Goal: Task Accomplishment & Management: Manage account settings

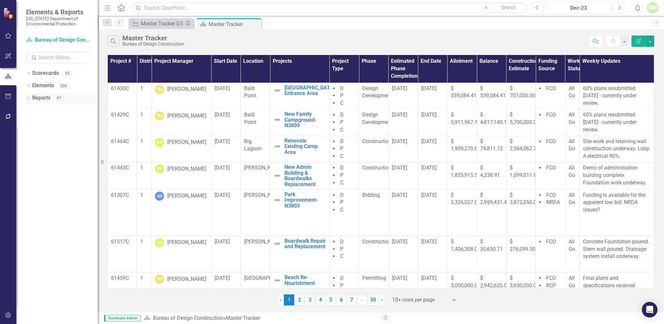
click at [42, 100] on link "Reports" at bounding box center [41, 97] width 18 height 7
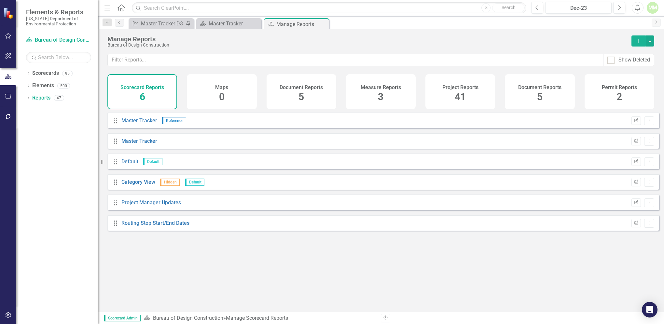
click at [459, 96] on span "41" at bounding box center [459, 96] width 11 height 11
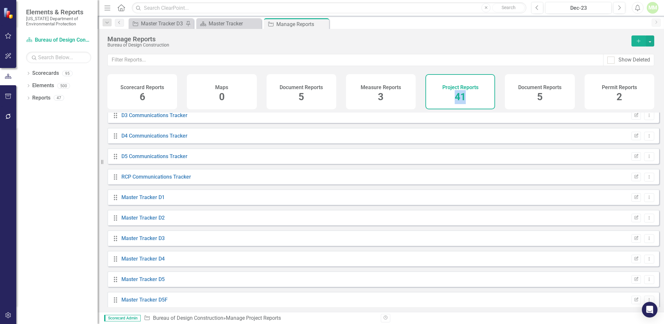
scroll to position [269, 0]
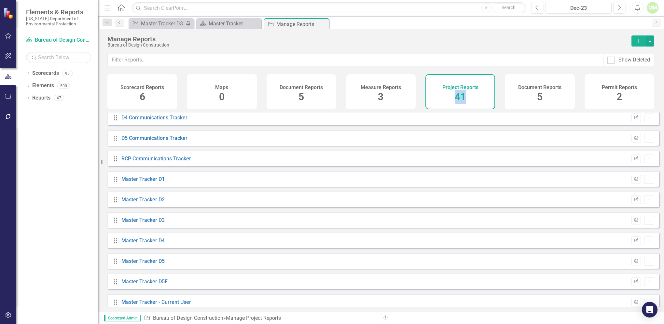
click at [128, 265] on div "Master Tracker D5" at bounding box center [142, 261] width 43 height 7
drag, startPoint x: 128, startPoint y: 268, endPoint x: 116, endPoint y: 268, distance: 11.4
click at [116, 264] on icon at bounding box center [115, 261] width 3 height 5
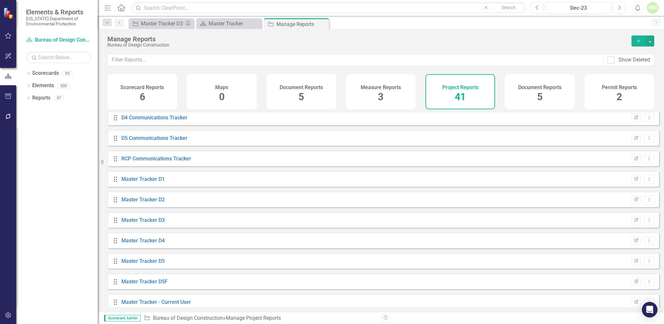
click at [116, 264] on icon at bounding box center [115, 261] width 3 height 5
click at [140, 264] on link "Master Tracker D5" at bounding box center [142, 261] width 43 height 6
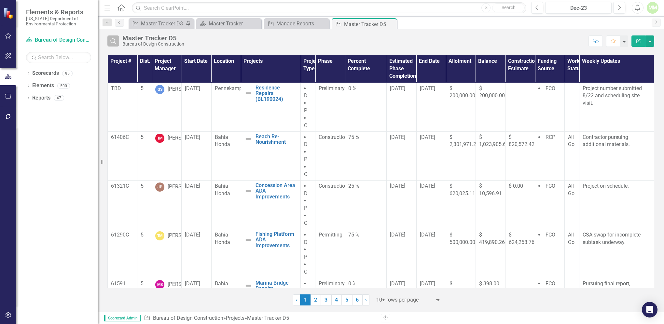
click at [112, 42] on icon "Search" at bounding box center [113, 41] width 7 height 6
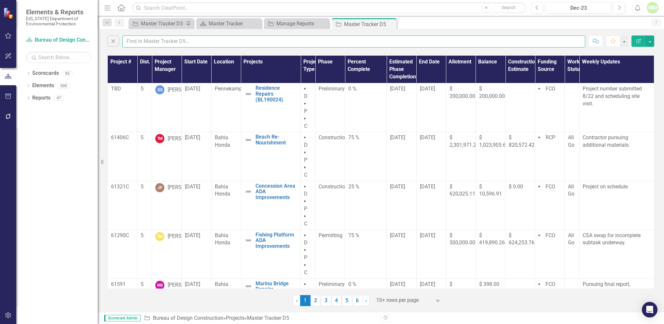
click at [141, 44] on input "text" at bounding box center [353, 41] width 463 height 12
type input "[PERSON_NAME]"
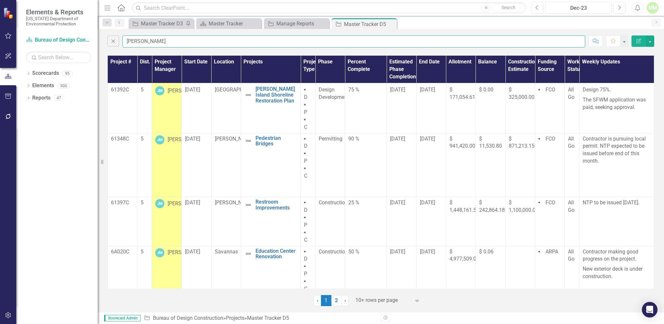
scroll to position [275, 0]
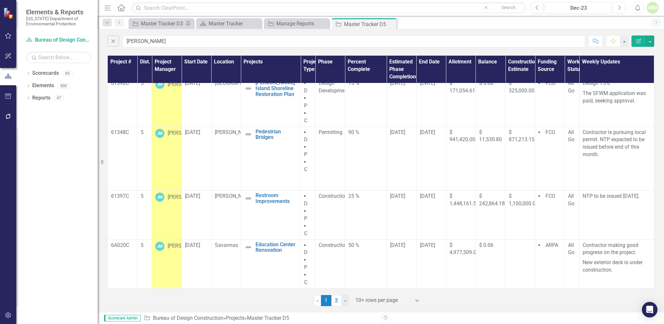
click at [346, 301] on link "› Next" at bounding box center [344, 300] width 7 height 11
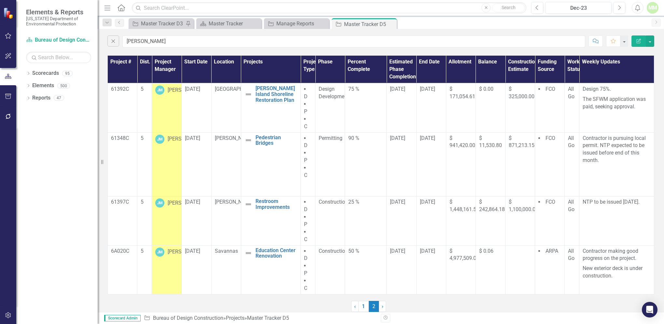
scroll to position [0, 0]
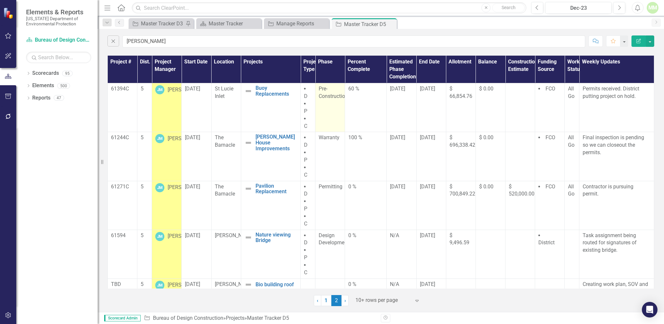
click at [321, 95] on span "Pre-Construction" at bounding box center [333, 93] width 29 height 14
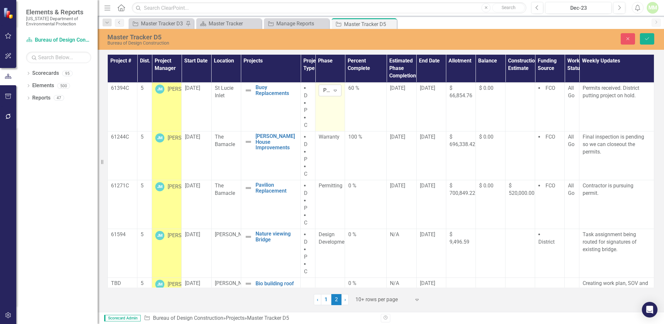
drag, startPoint x: 321, startPoint y: 95, endPoint x: 333, endPoint y: 91, distance: 12.6
click at [333, 91] on icon "Expand" at bounding box center [335, 90] width 7 height 5
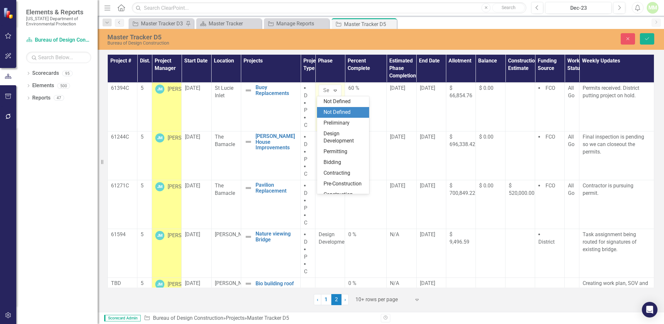
drag, startPoint x: 334, startPoint y: 114, endPoint x: 340, endPoint y: 106, distance: 9.8
click at [340, 108] on div "Not Defined" at bounding box center [343, 112] width 52 height 11
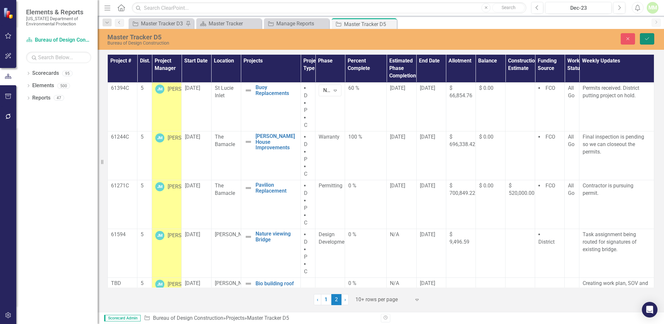
click at [646, 39] on icon "Save" at bounding box center [647, 38] width 6 height 5
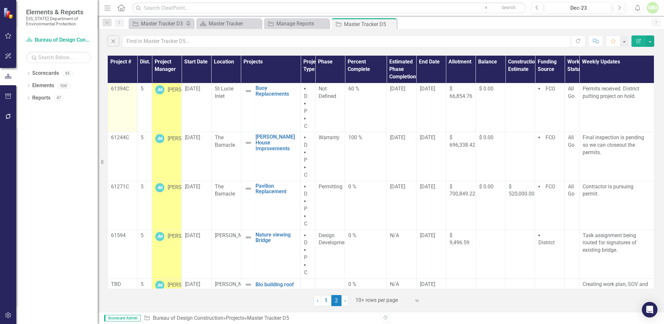
click at [119, 88] on p "61394C" at bounding box center [122, 88] width 23 height 7
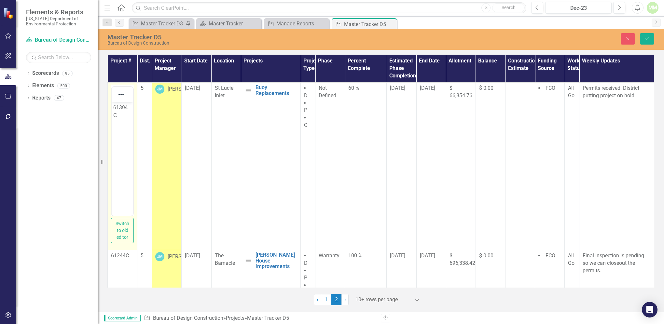
click at [54, 145] on div "Dropdown Scorecards 95 Dropdown [US_STATE] Department of Environmental Protecti…" at bounding box center [56, 196] width 81 height 256
click at [43, 86] on link "Elements" at bounding box center [43, 85] width 22 height 7
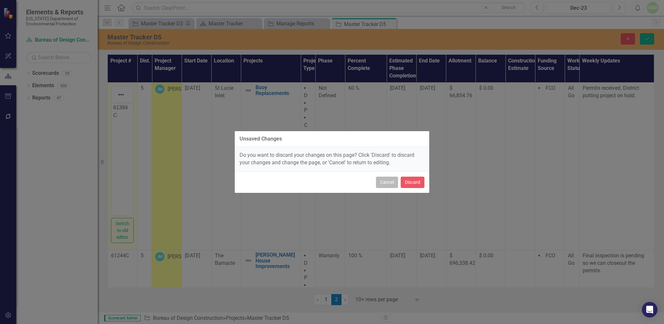
click at [381, 184] on button "Cancel" at bounding box center [387, 182] width 22 height 11
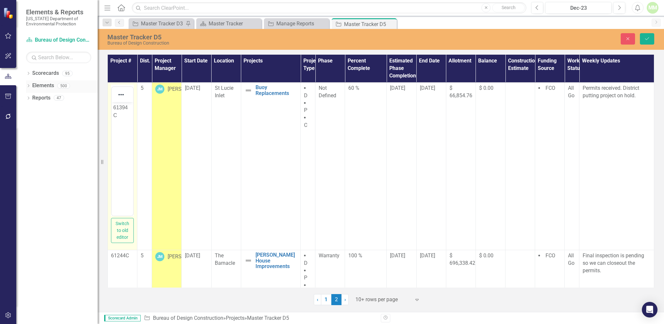
click at [42, 87] on link "Elements" at bounding box center [43, 85] width 22 height 7
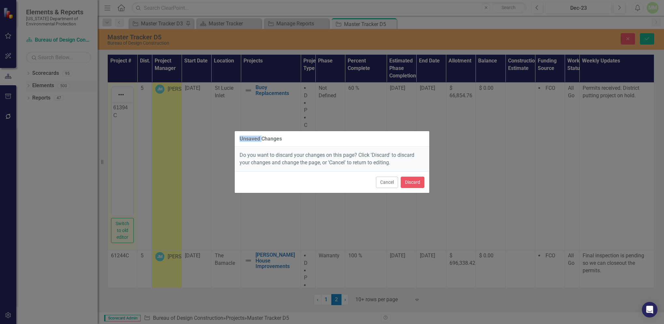
click at [42, 87] on div "Unsaved Changes Do you want to discard your changes on this page? Click 'Discar…" at bounding box center [332, 162] width 664 height 324
click at [414, 183] on button "Discard" at bounding box center [412, 182] width 24 height 11
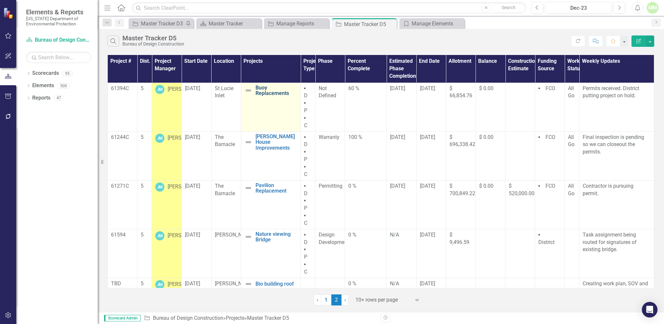
click at [262, 92] on link "Buoy Replacements" at bounding box center [276, 90] width 42 height 11
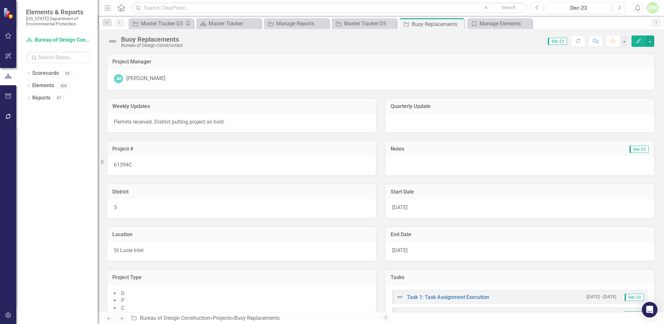
click at [639, 42] on icon "Edit" at bounding box center [638, 41] width 6 height 5
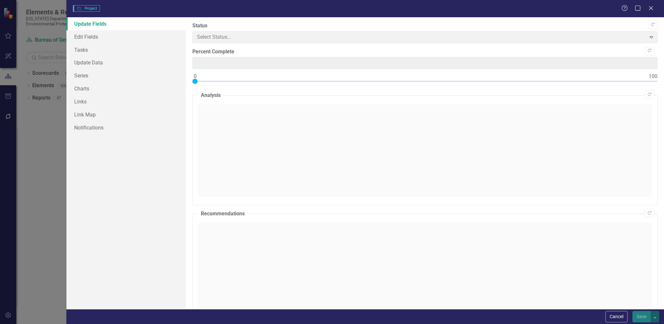
type input "0"
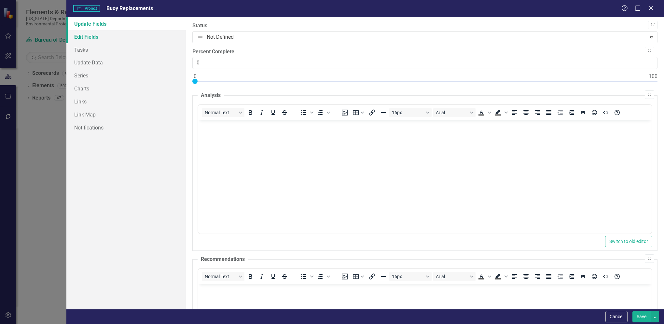
click at [89, 36] on link "Edit Fields" at bounding box center [125, 36] width 119 height 13
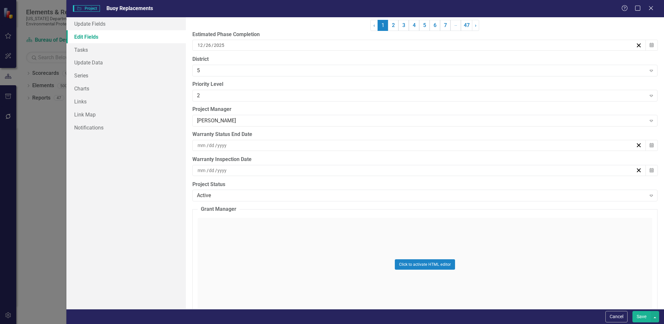
scroll to position [1708, 0]
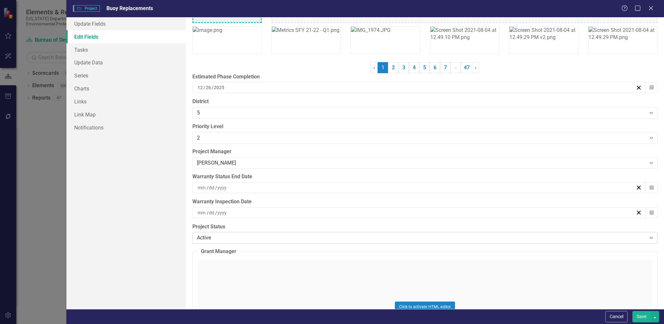
click at [648, 235] on icon "Expand" at bounding box center [651, 237] width 7 height 5
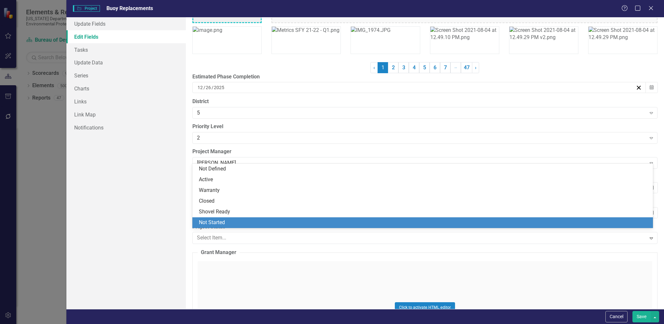
click at [206, 223] on div "Not Started" at bounding box center [424, 222] width 450 height 7
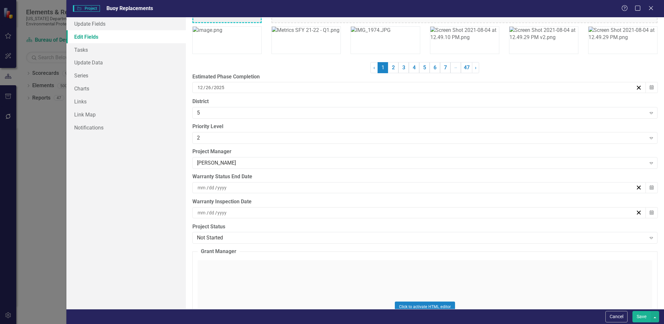
click at [638, 315] on button "Save" at bounding box center [641, 316] width 18 height 11
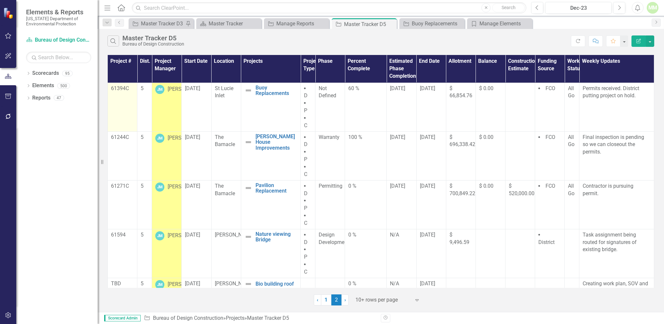
click at [122, 88] on p "61394C" at bounding box center [122, 88] width 23 height 7
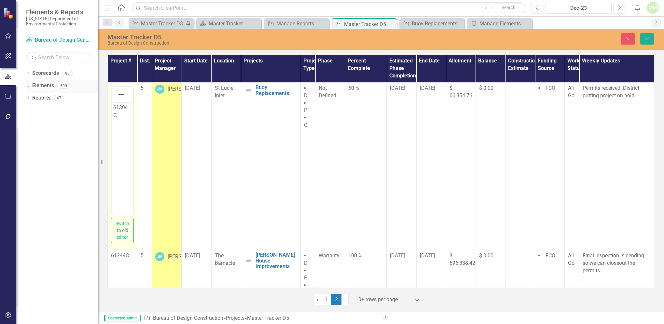
click at [41, 86] on link "Elements" at bounding box center [43, 85] width 22 height 7
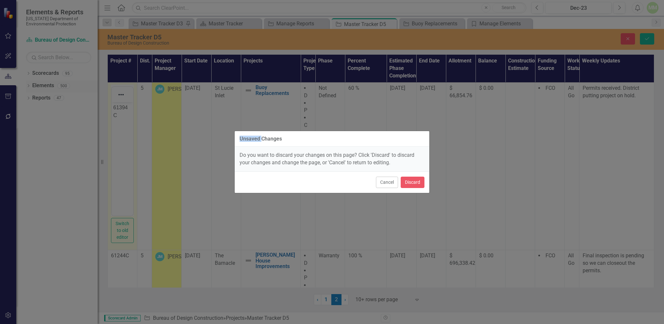
click at [41, 86] on div "Unsaved Changes Do you want to discard your changes on this page? Click 'Discar…" at bounding box center [332, 162] width 664 height 324
click at [416, 181] on button "Discard" at bounding box center [412, 182] width 24 height 11
